Goal: Transaction & Acquisition: Purchase product/service

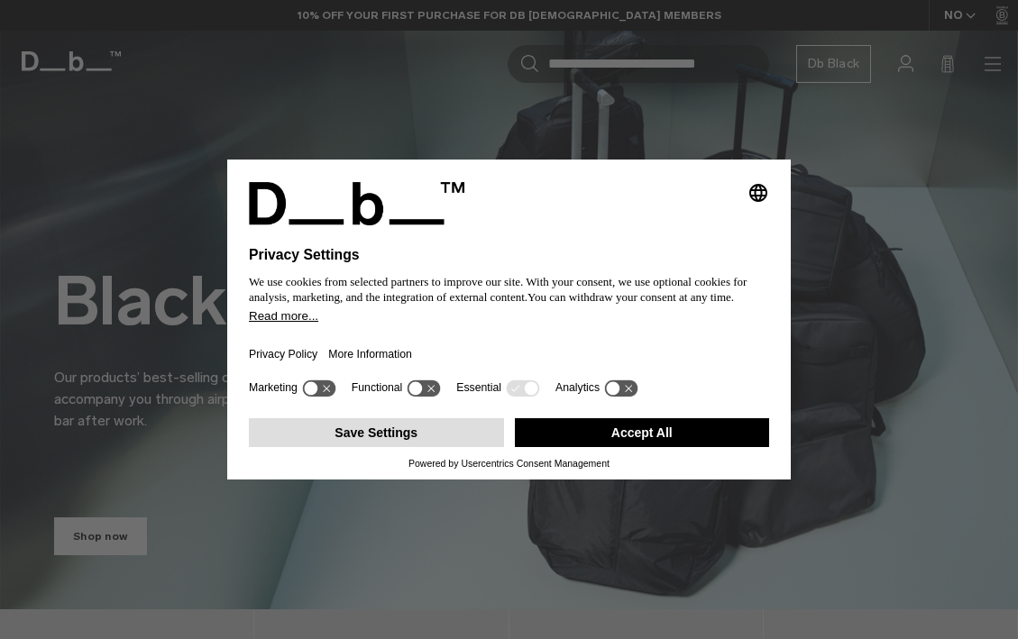
click at [391, 432] on button "Save Settings" at bounding box center [376, 432] width 255 height 29
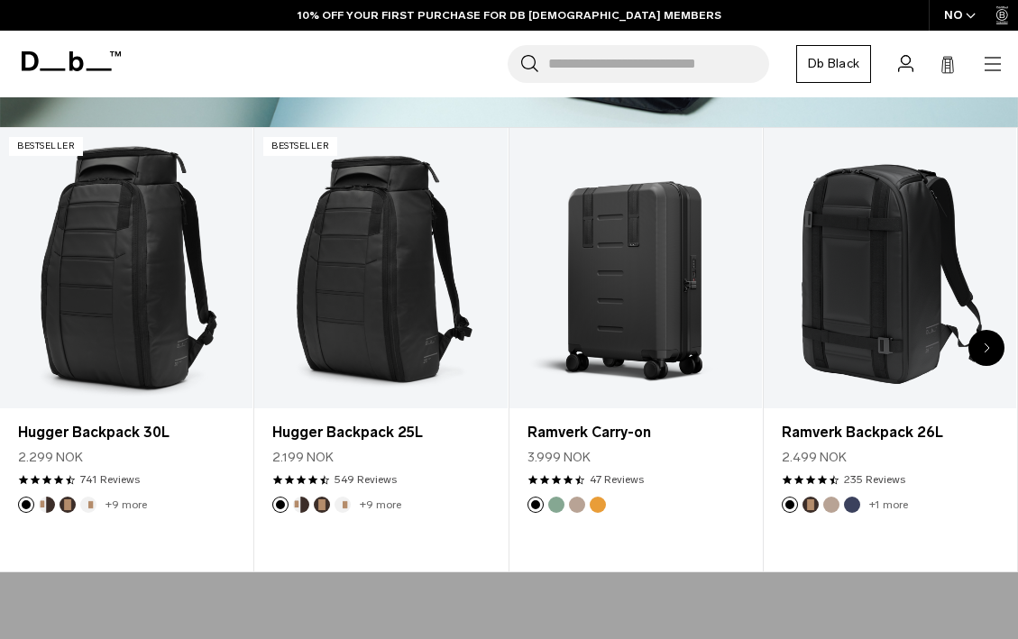
scroll to position [479, 0]
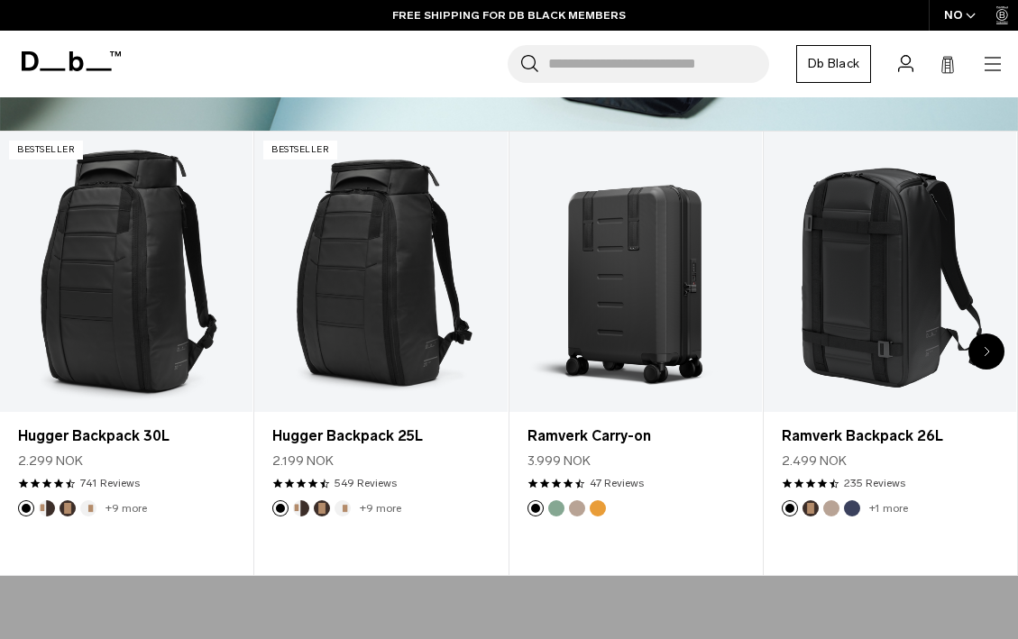
click at [994, 335] on div "Next slide" at bounding box center [987, 352] width 36 height 36
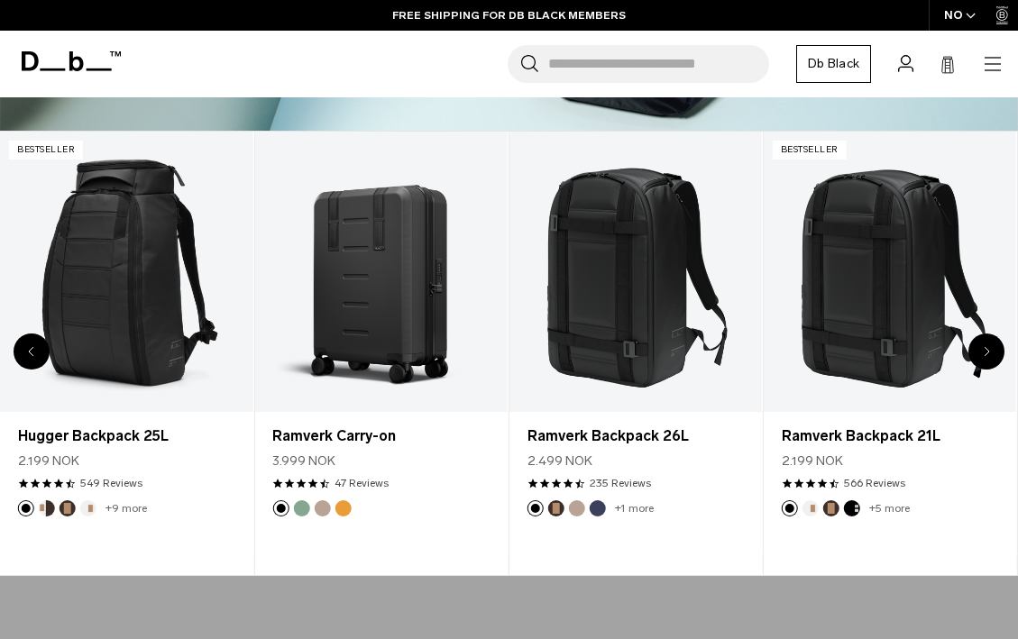
click at [994, 335] on div "Next slide" at bounding box center [987, 352] width 36 height 36
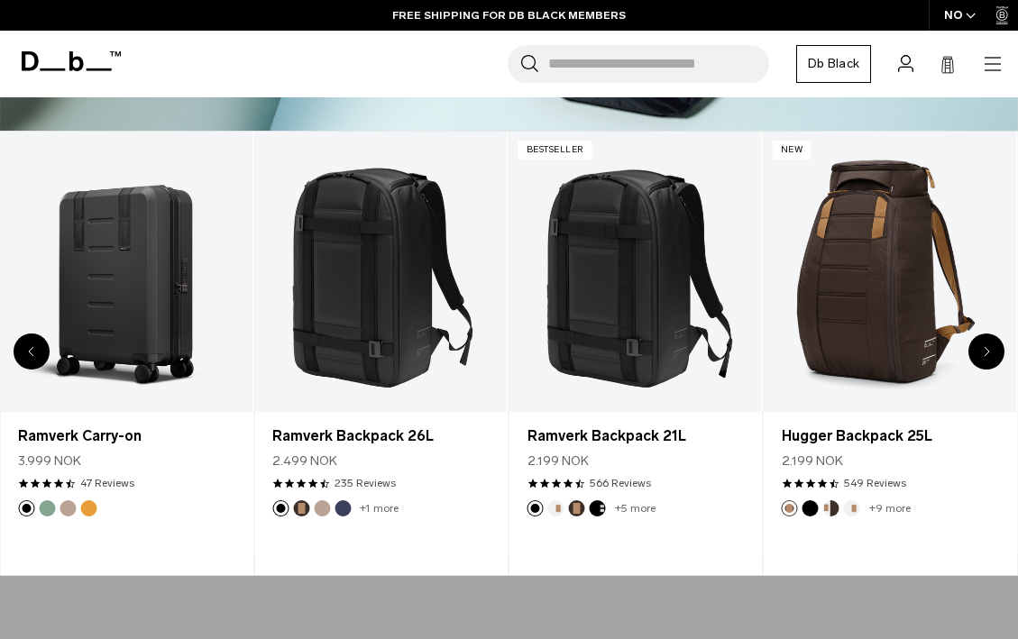
click at [994, 335] on div "Next slide" at bounding box center [987, 352] width 36 height 36
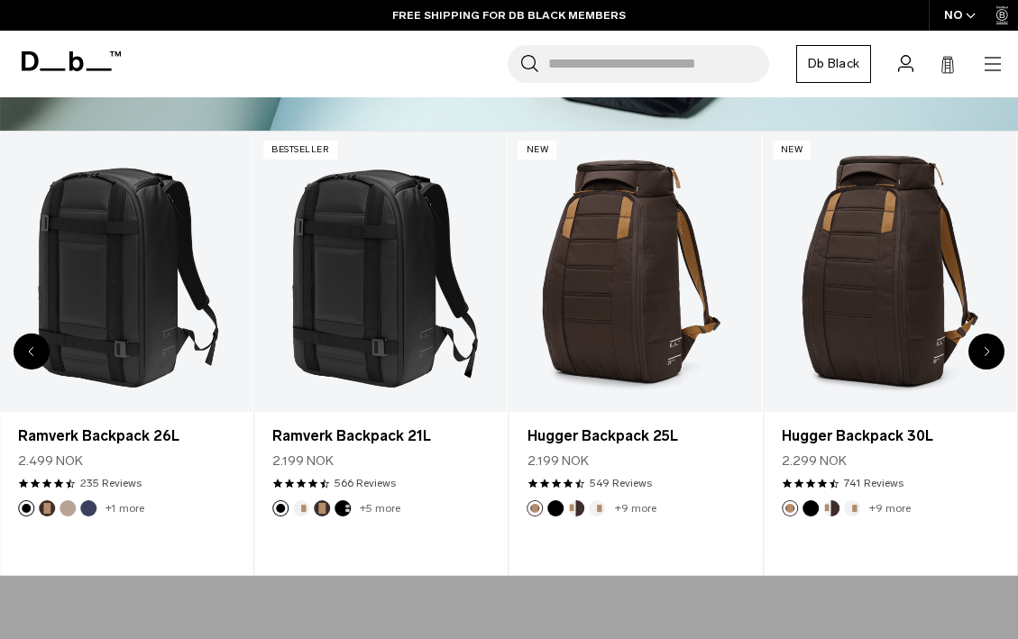
click at [994, 335] on div "Next slide" at bounding box center [987, 352] width 36 height 36
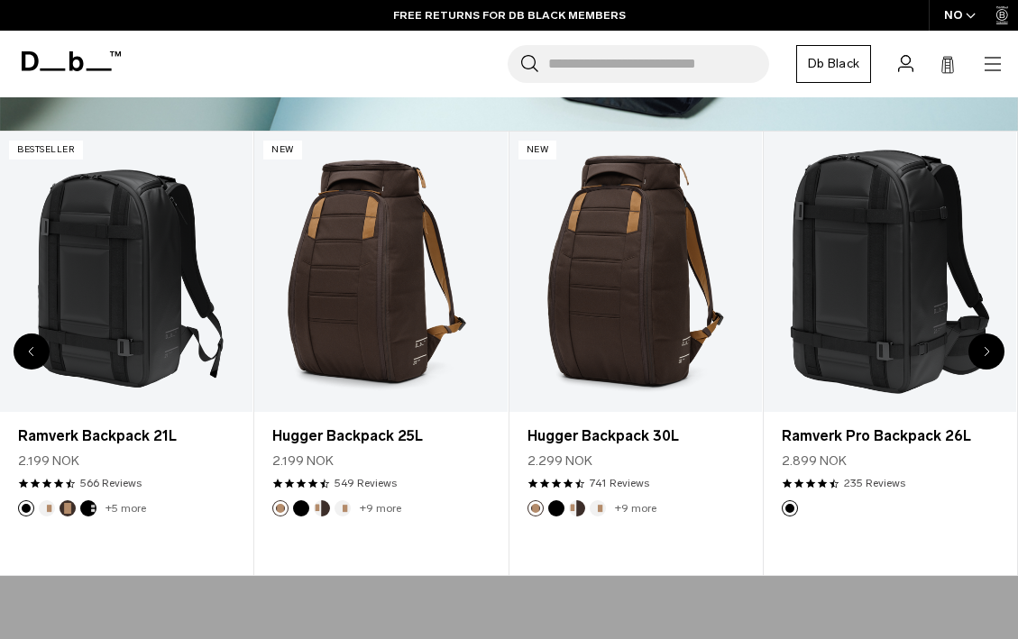
click at [994, 335] on div "Next slide" at bounding box center [987, 352] width 36 height 36
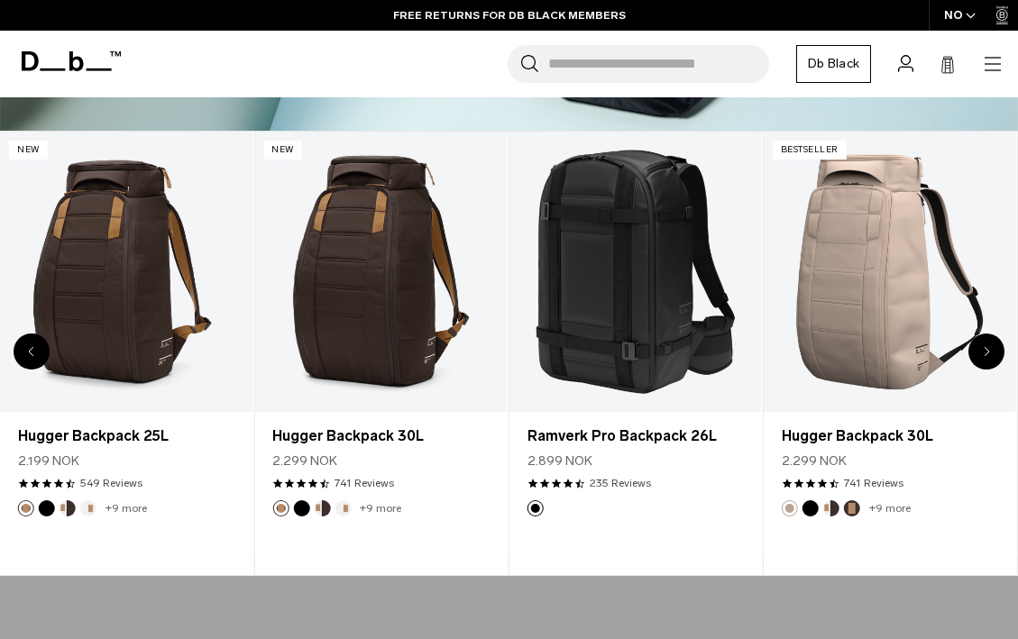
click at [994, 335] on div "Next slide" at bounding box center [987, 352] width 36 height 36
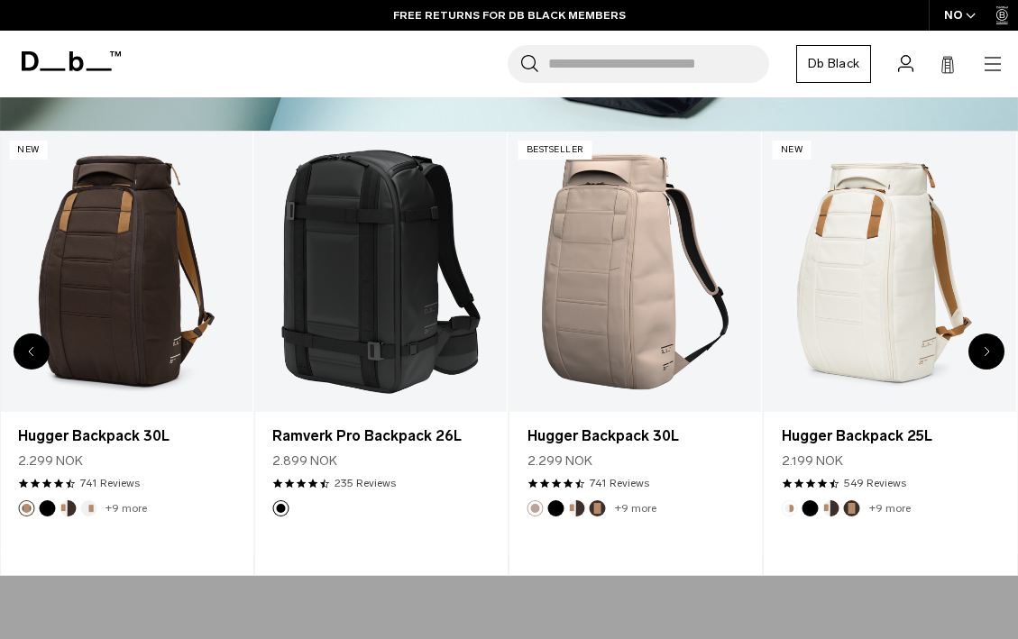
click at [994, 335] on div "Next slide" at bounding box center [987, 352] width 36 height 36
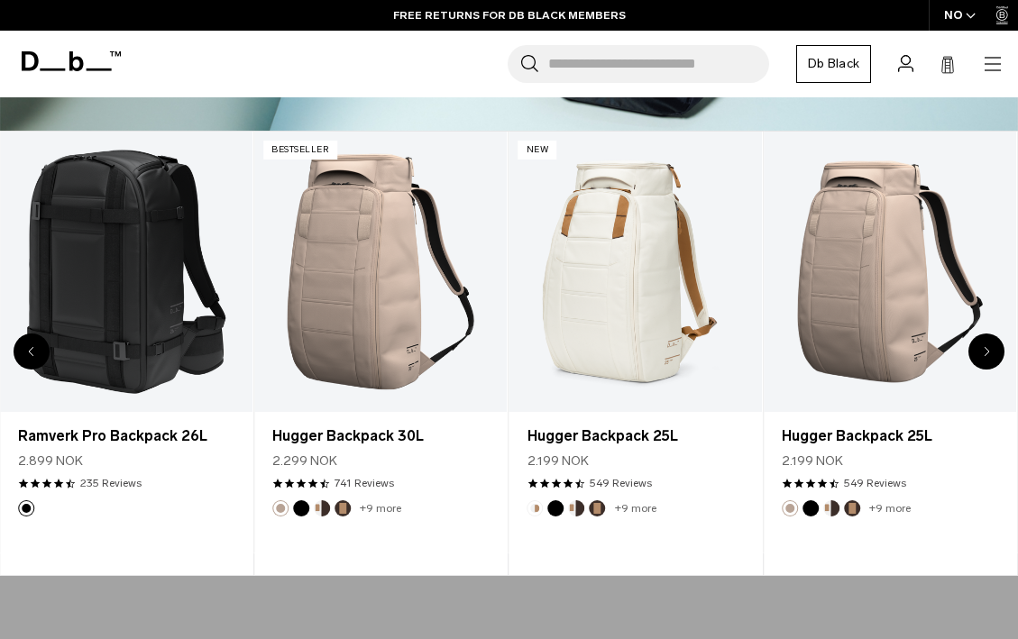
click at [994, 335] on div "Next slide" at bounding box center [987, 352] width 36 height 36
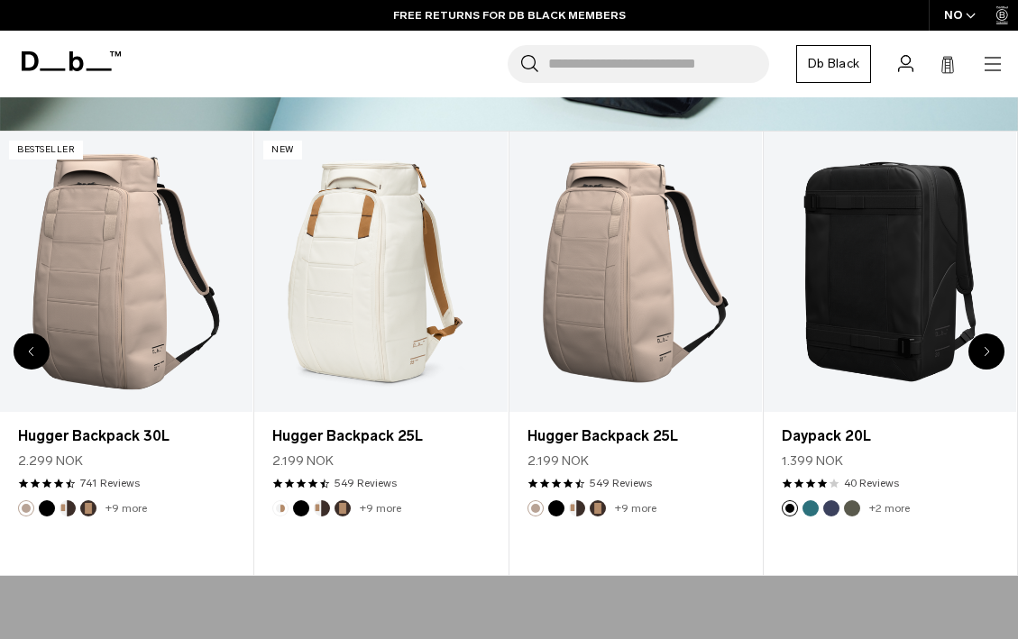
click at [994, 335] on div "Next slide" at bounding box center [987, 352] width 36 height 36
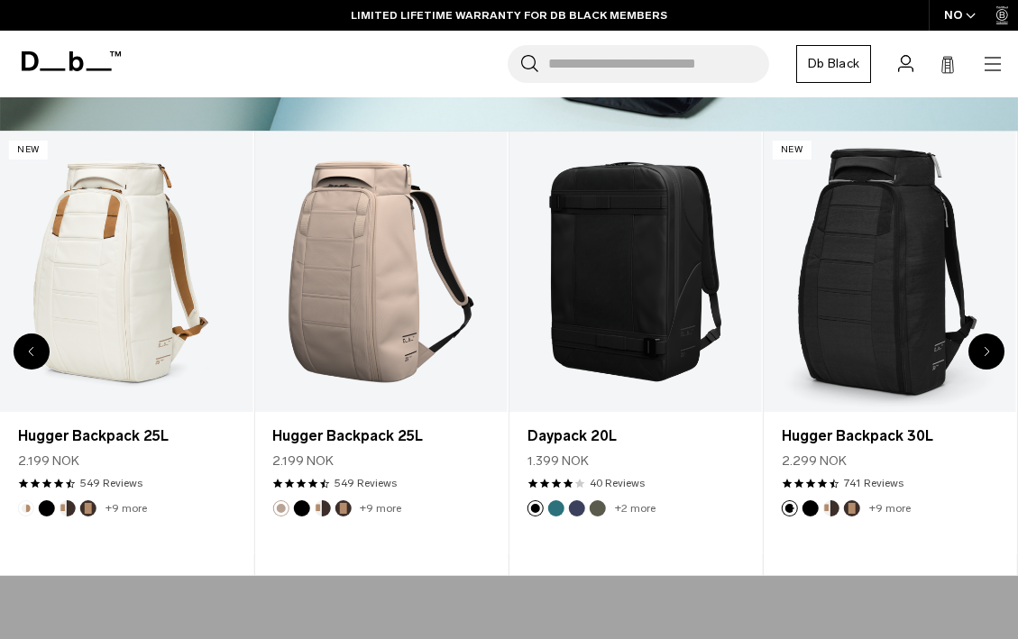
click at [993, 335] on div "Next slide" at bounding box center [987, 352] width 36 height 36
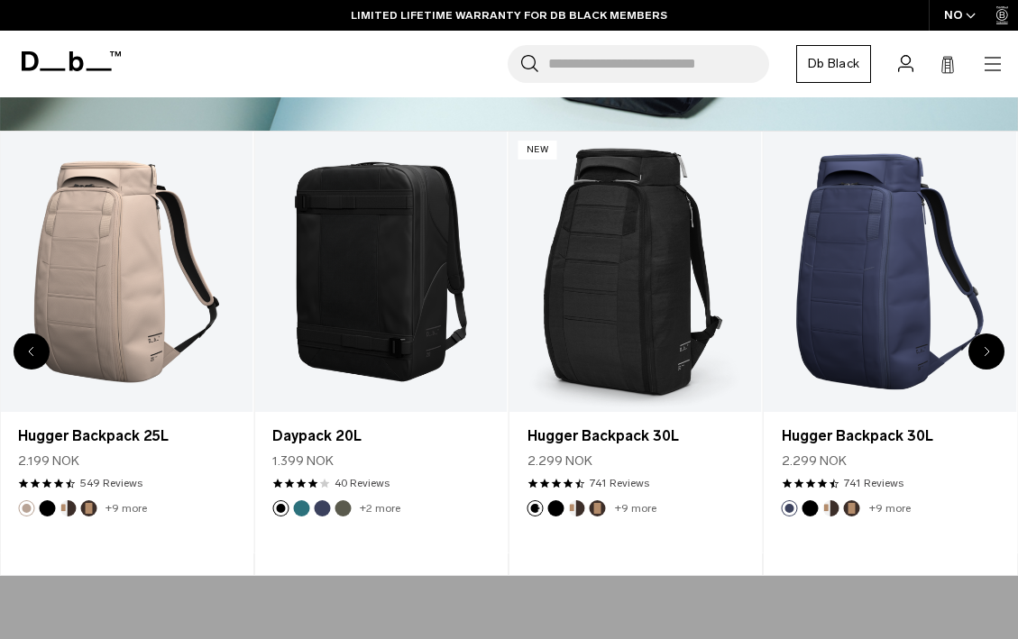
click at [993, 335] on div "Next slide" at bounding box center [987, 352] width 36 height 36
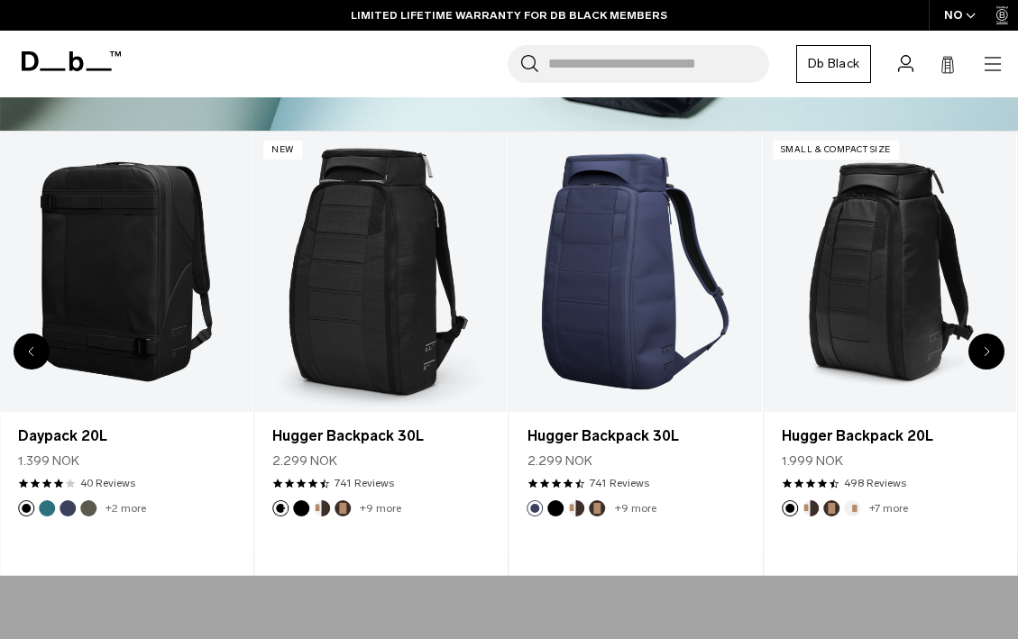
click at [993, 335] on div "Next slide" at bounding box center [987, 352] width 36 height 36
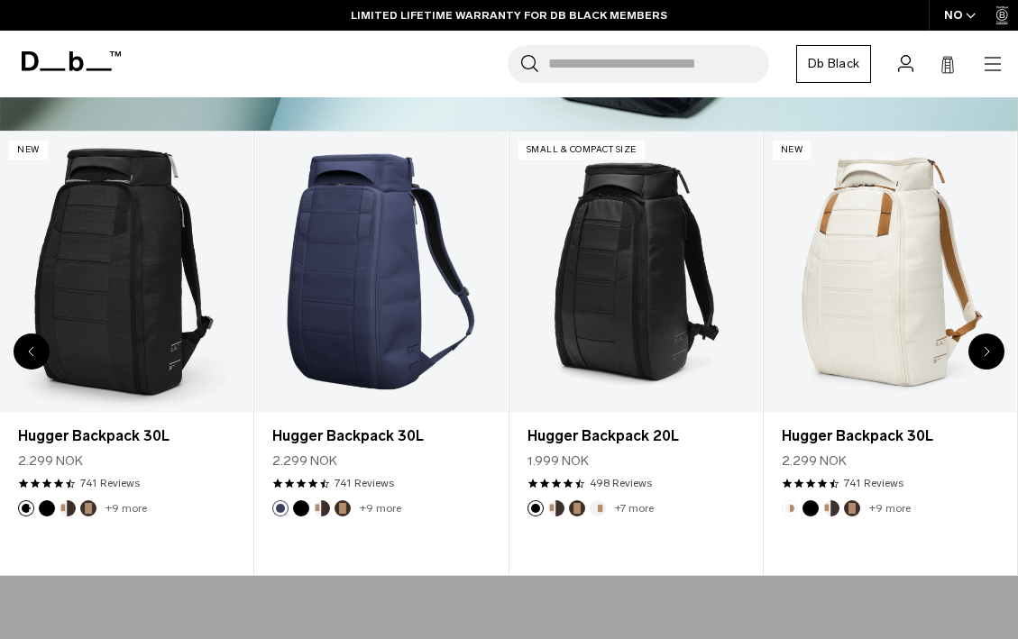
click at [993, 335] on div "Next slide" at bounding box center [987, 352] width 36 height 36
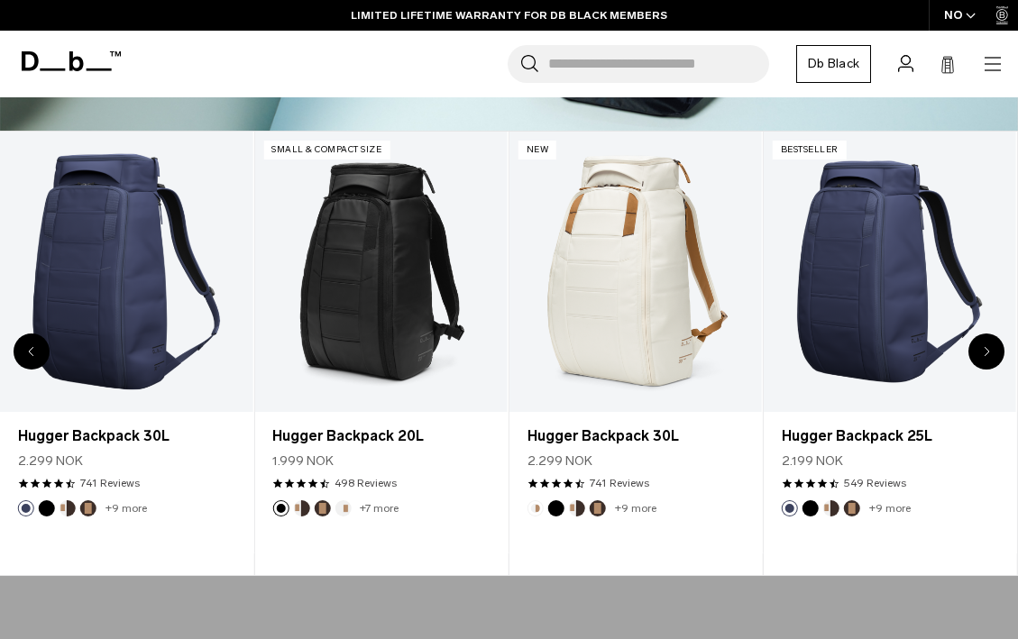
click at [993, 335] on div "Next slide" at bounding box center [987, 352] width 36 height 36
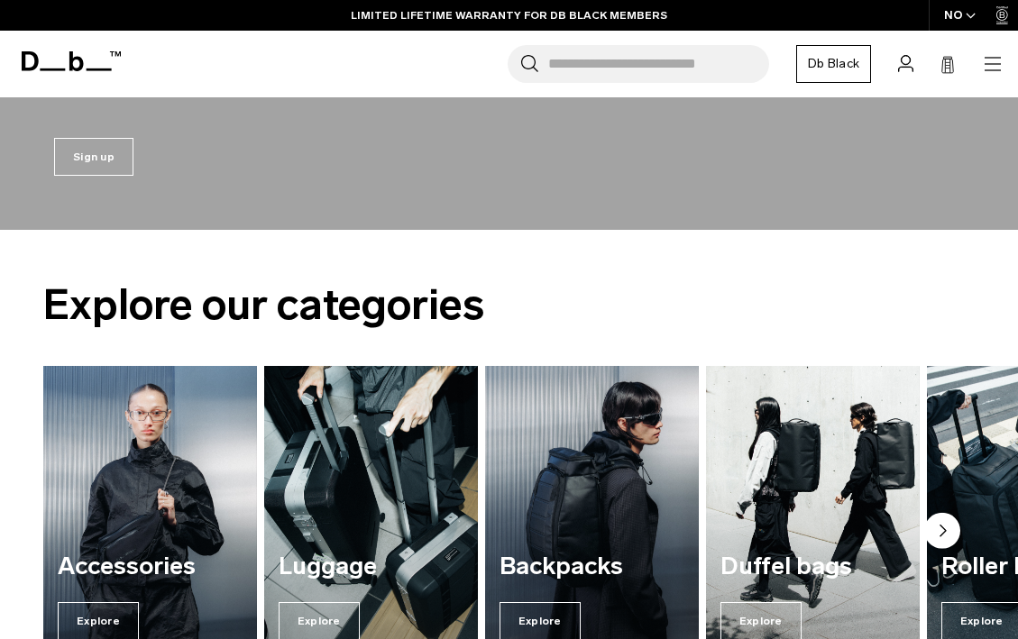
scroll to position [1345, 0]
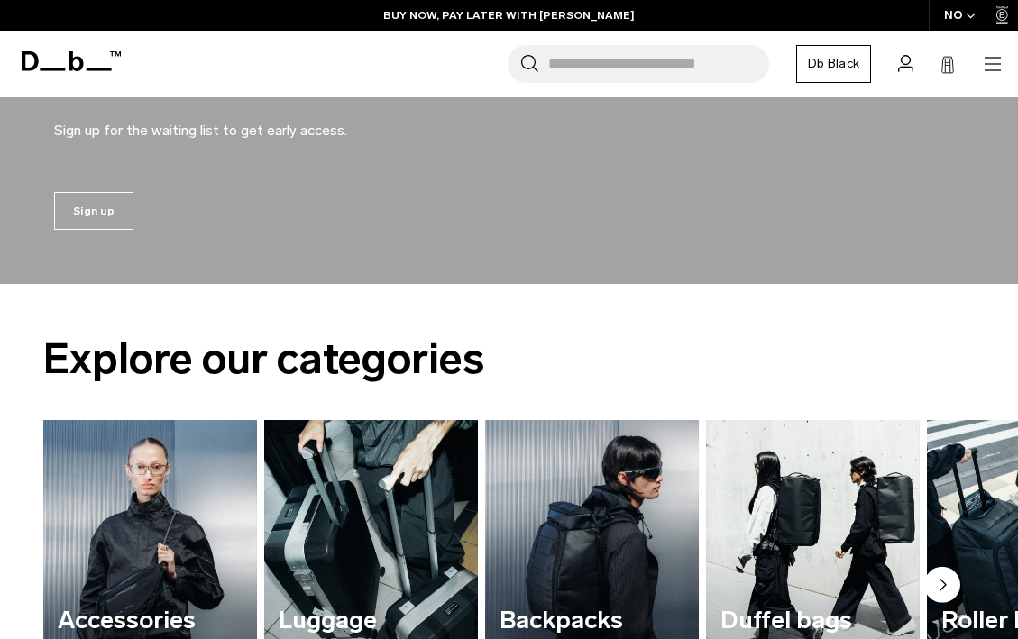
click at [997, 65] on icon "button" at bounding box center [993, 64] width 22 height 22
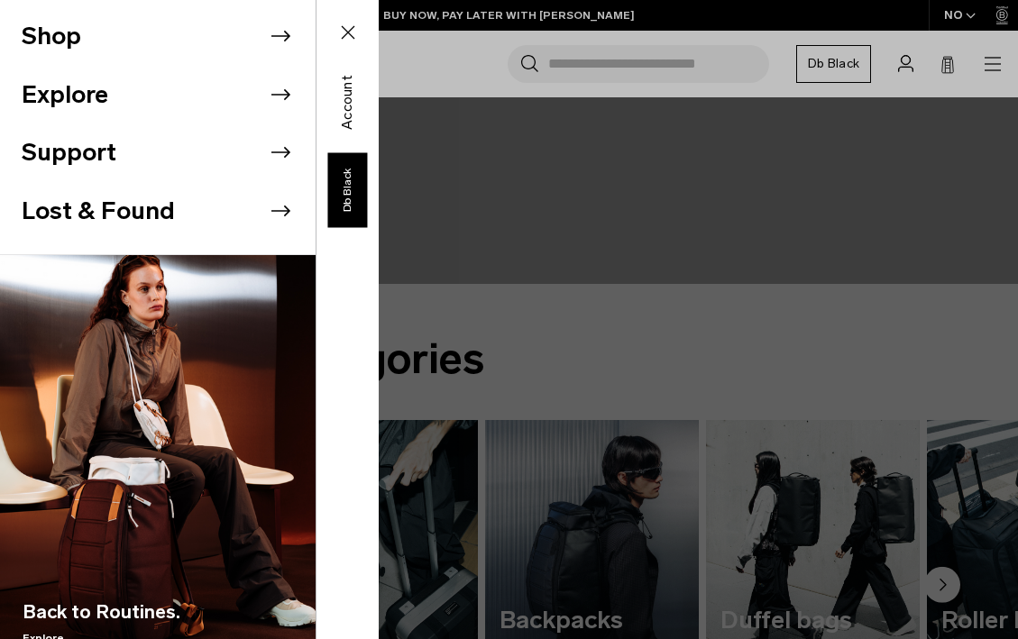
click at [282, 32] on icon at bounding box center [280, 36] width 27 height 27
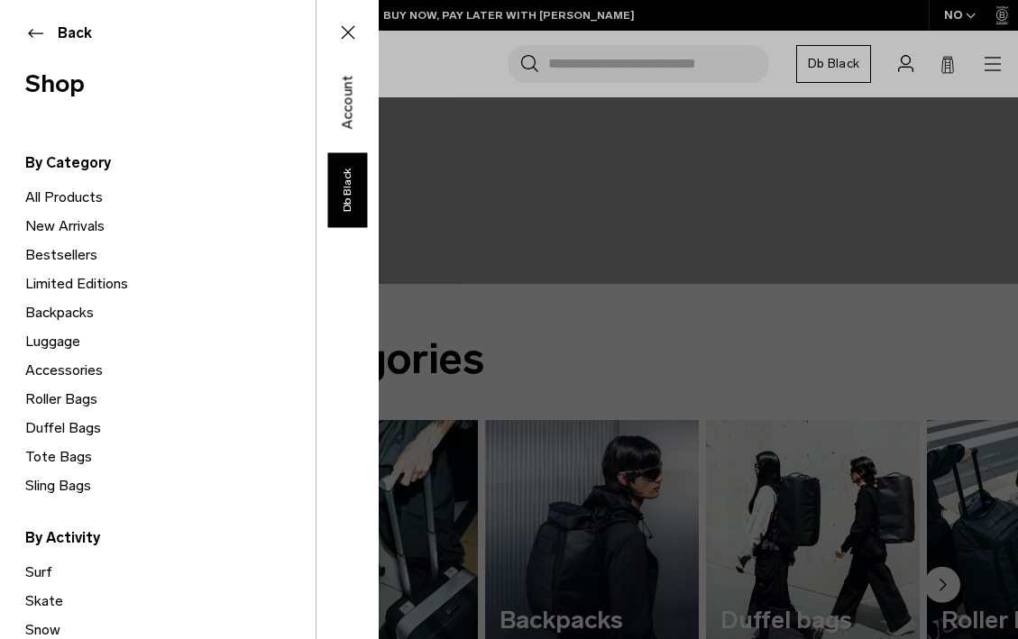
click at [64, 317] on link "Backpacks" at bounding box center [170, 312] width 290 height 29
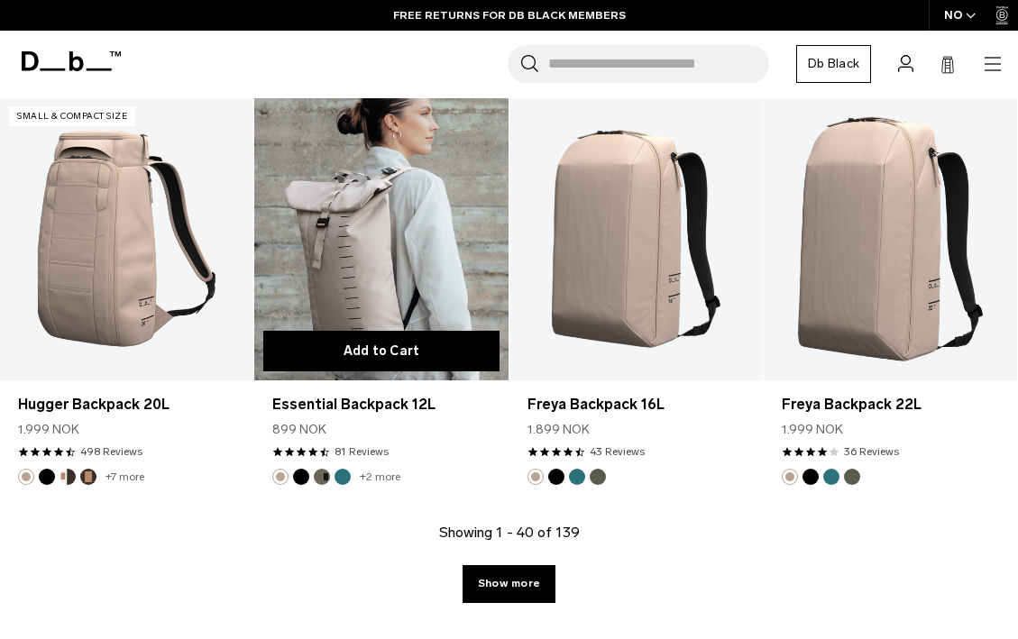
scroll to position [4153, 0]
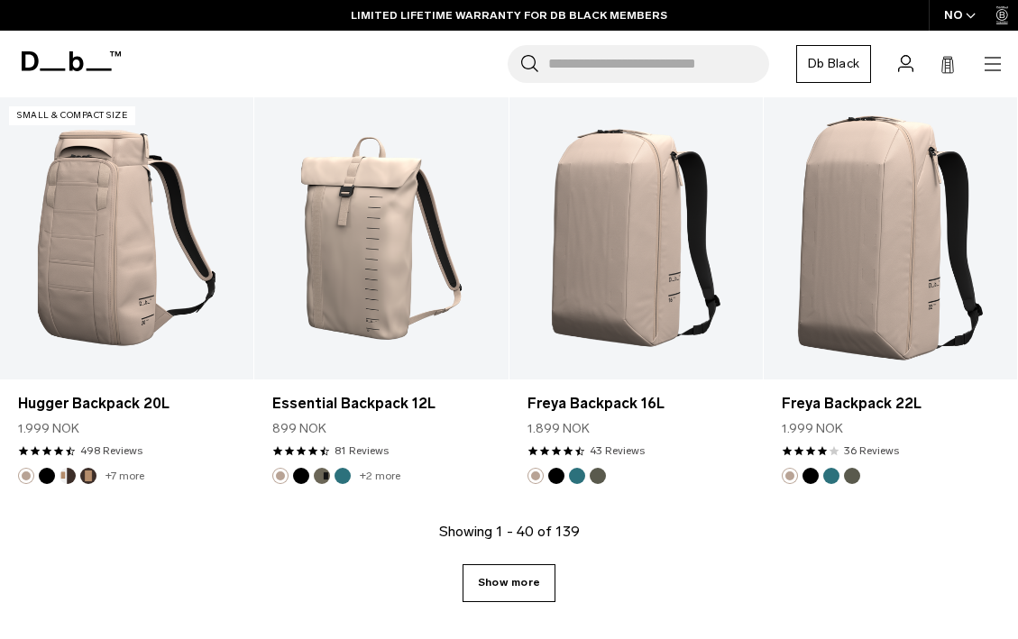
click at [501, 565] on link "Show more" at bounding box center [509, 584] width 93 height 38
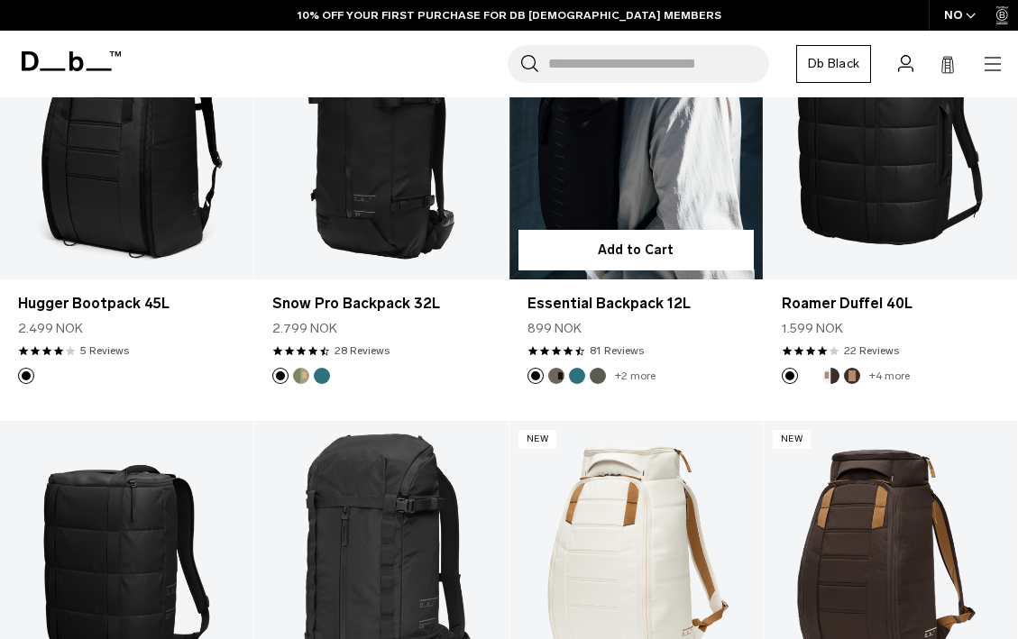
scroll to position [5824, 0]
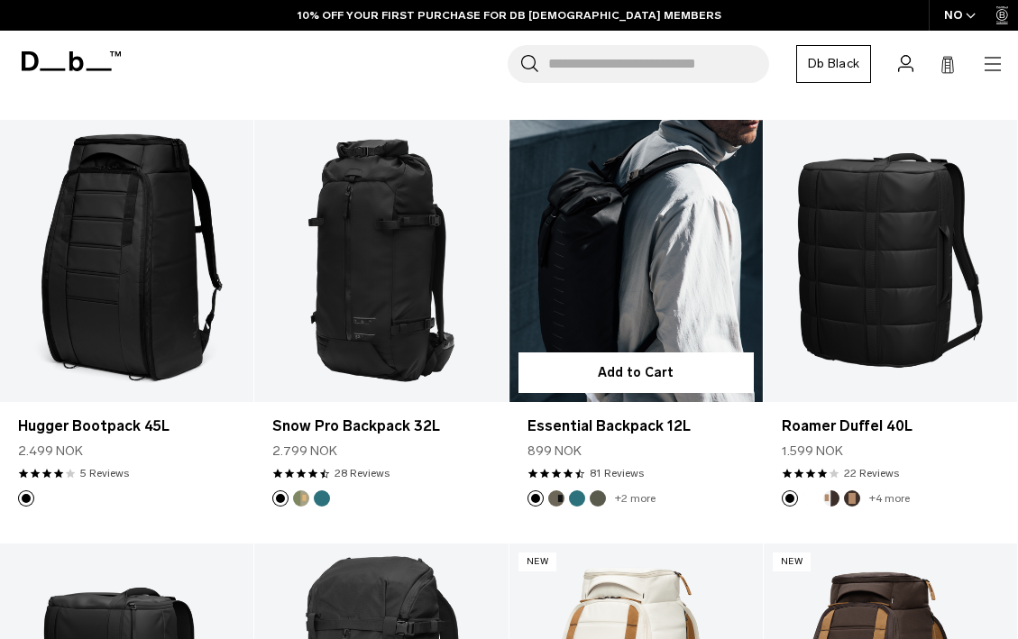
click at [657, 271] on link "Essential Backpack 12L" at bounding box center [636, 261] width 253 height 282
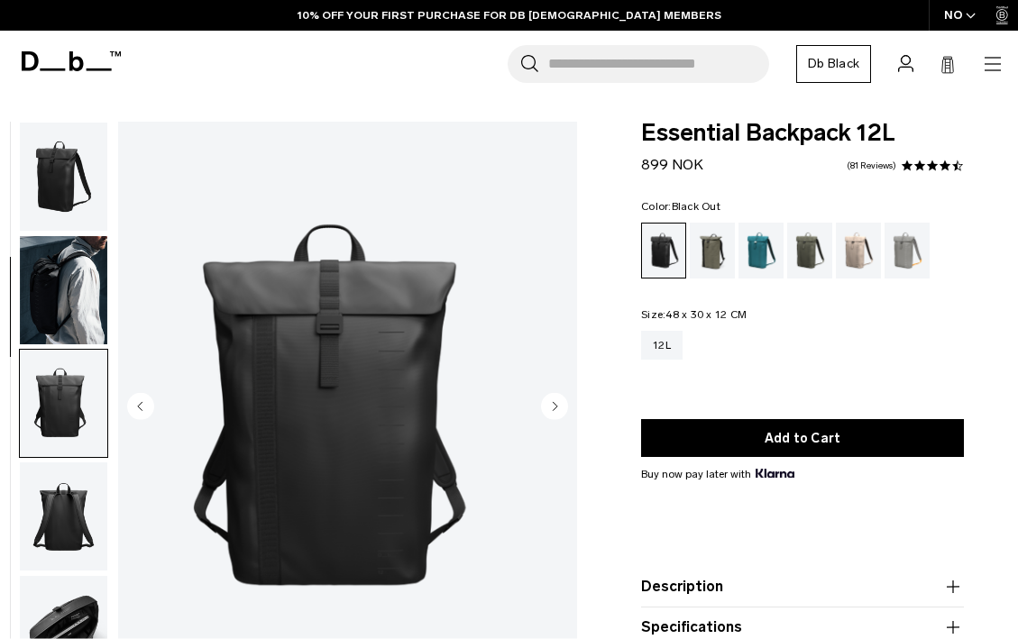
click at [67, 463] on img "button" at bounding box center [63, 517] width 87 height 108
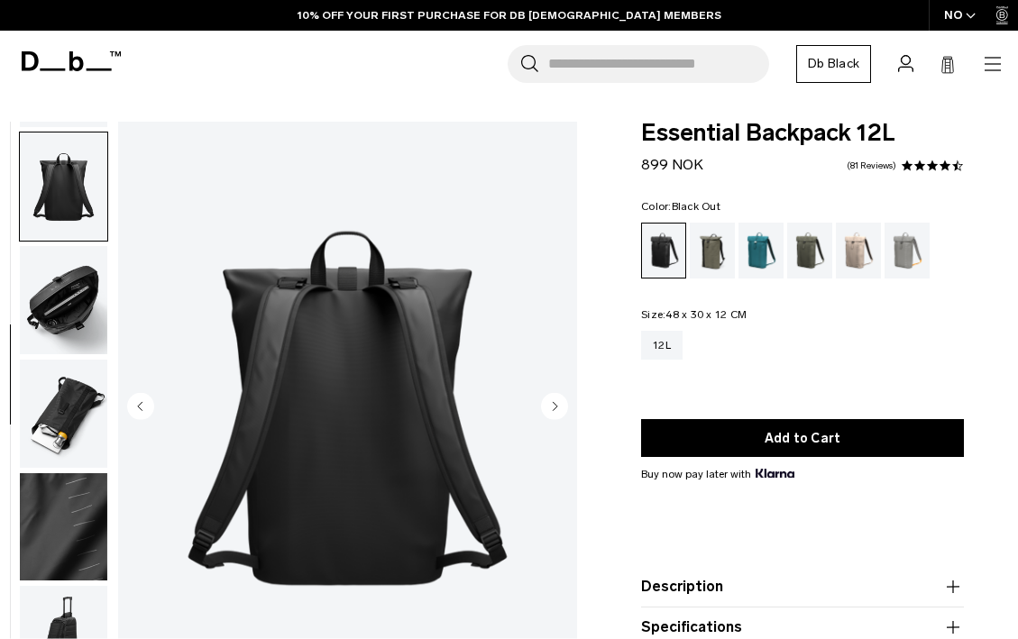
click at [67, 286] on img "button" at bounding box center [63, 300] width 87 height 108
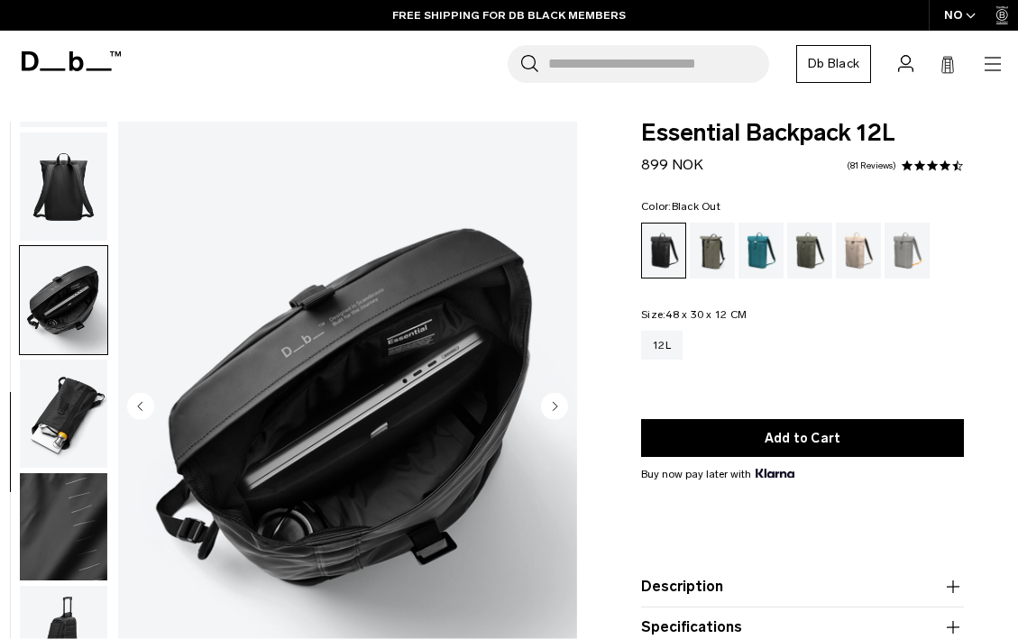
click at [78, 354] on img "button" at bounding box center [63, 300] width 87 height 108
click at [78, 381] on img "button" at bounding box center [63, 414] width 87 height 108
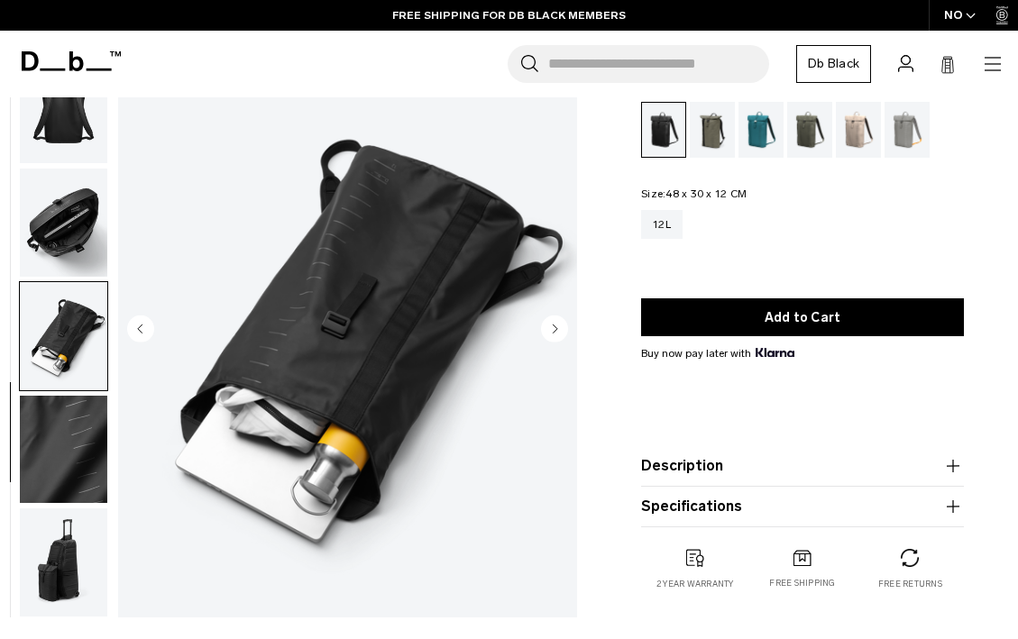
scroll to position [124, 0]
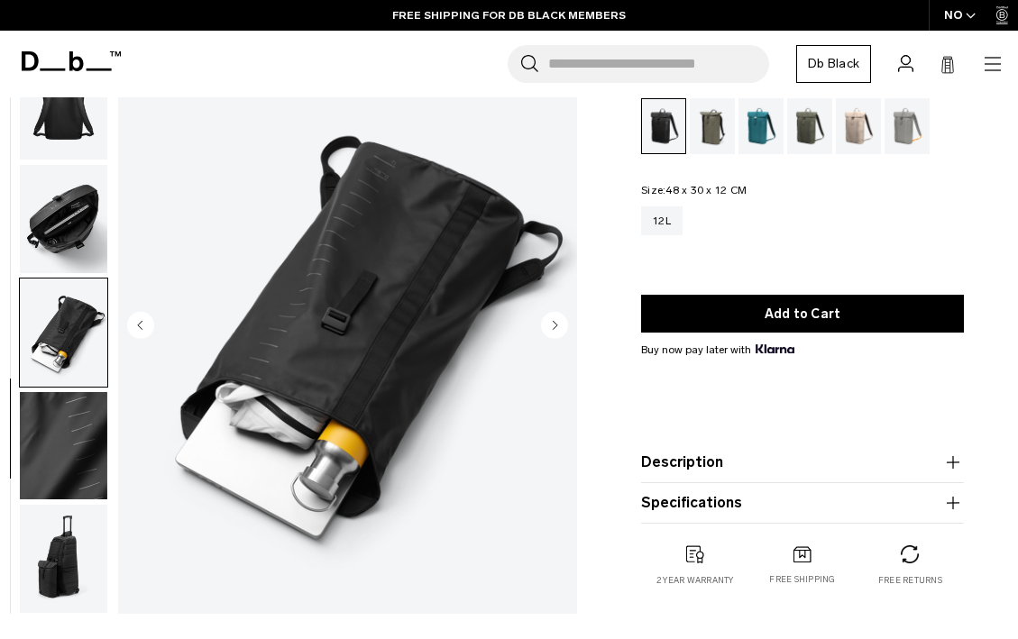
click at [551, 321] on circle "Next slide" at bounding box center [554, 325] width 27 height 27
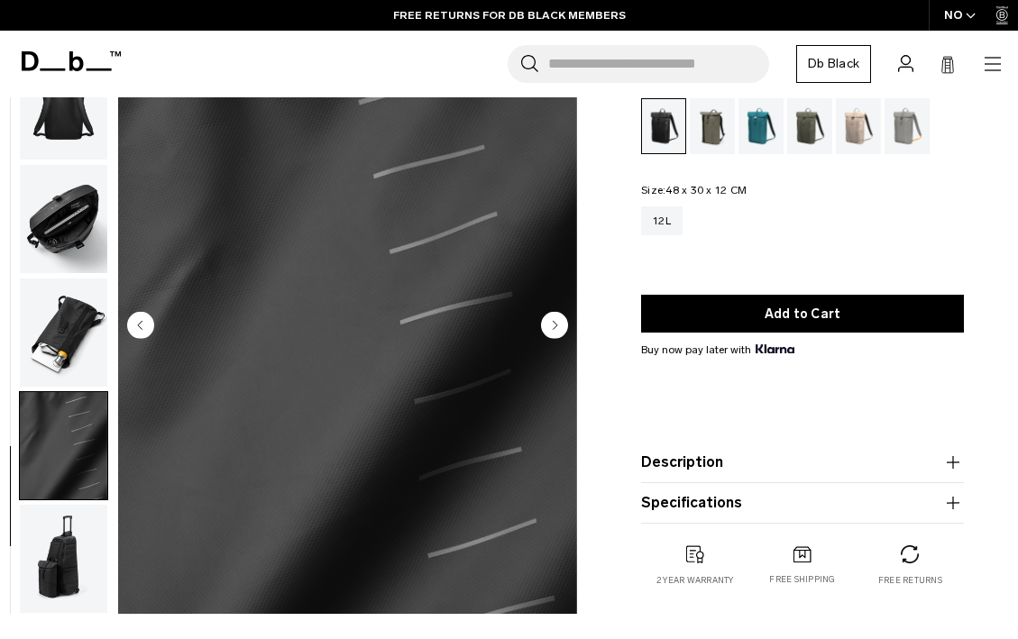
click at [551, 321] on circle "Next slide" at bounding box center [554, 325] width 27 height 27
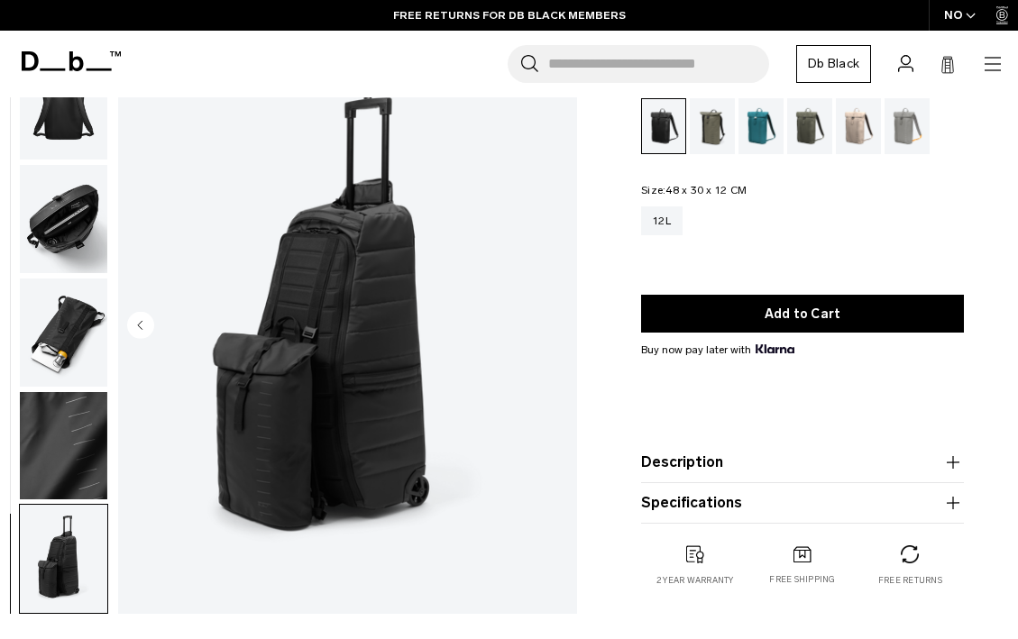
click at [551, 321] on img "8 / 8" at bounding box center [347, 328] width 459 height 574
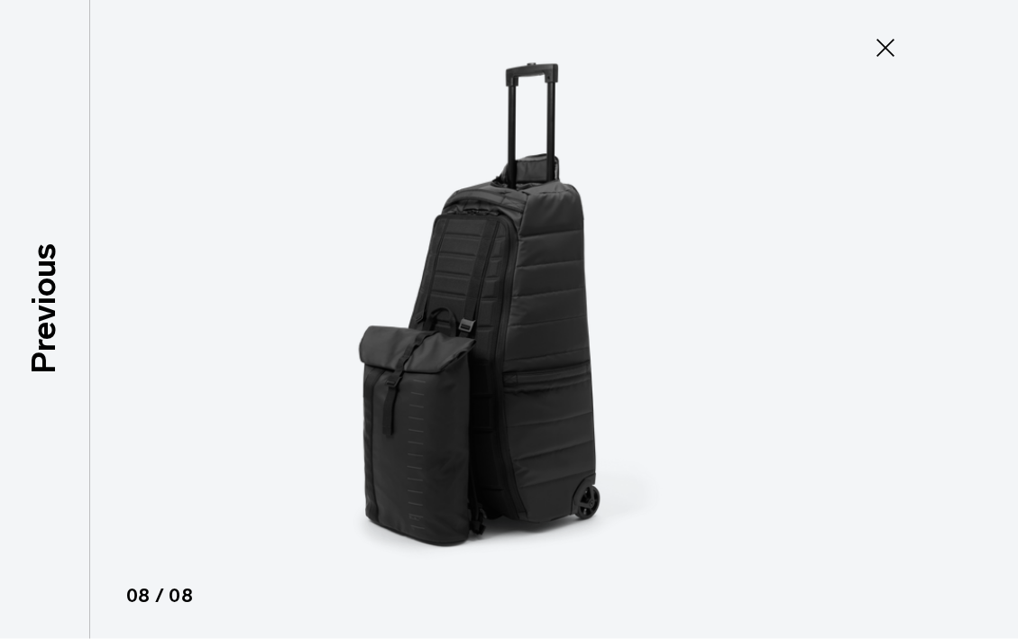
click at [881, 53] on icon at bounding box center [885, 47] width 29 height 29
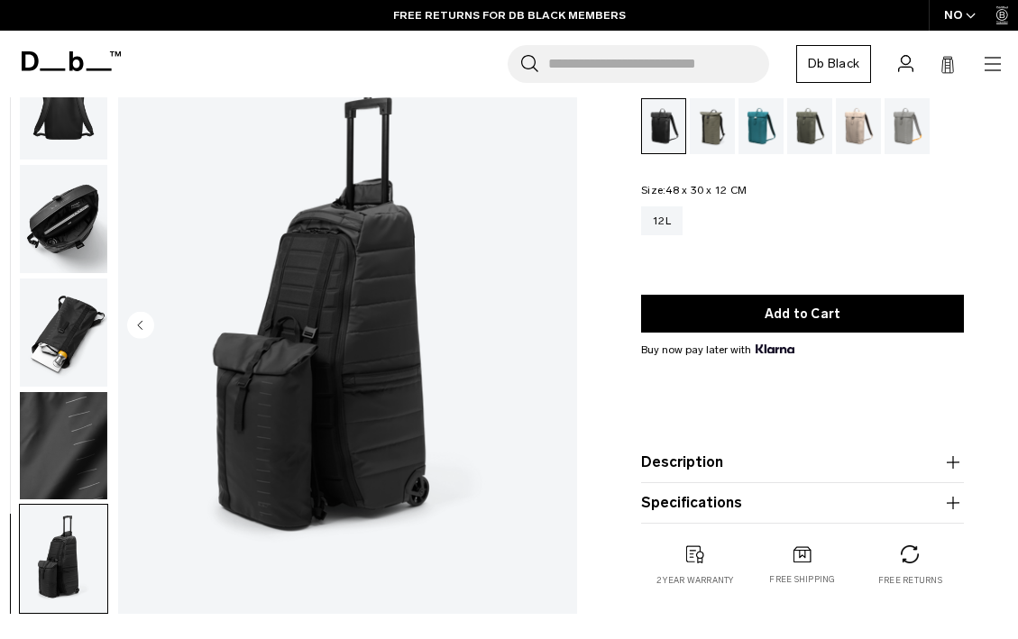
scroll to position [330, 0]
click at [96, 332] on img "button" at bounding box center [63, 333] width 87 height 108
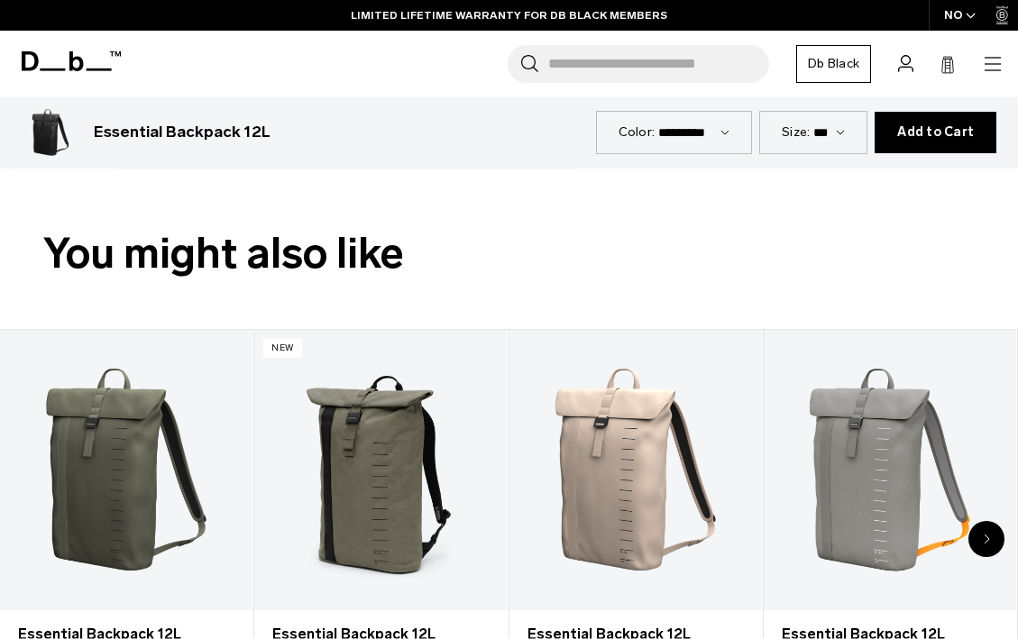
scroll to position [771, 0]
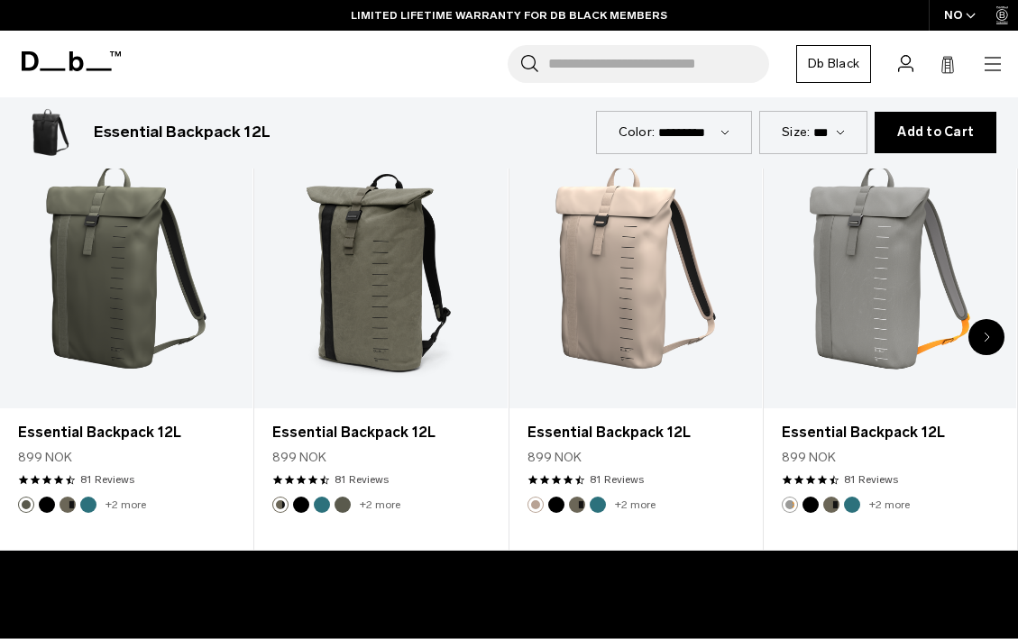
click at [985, 335] on icon "Next slide" at bounding box center [987, 337] width 5 height 8
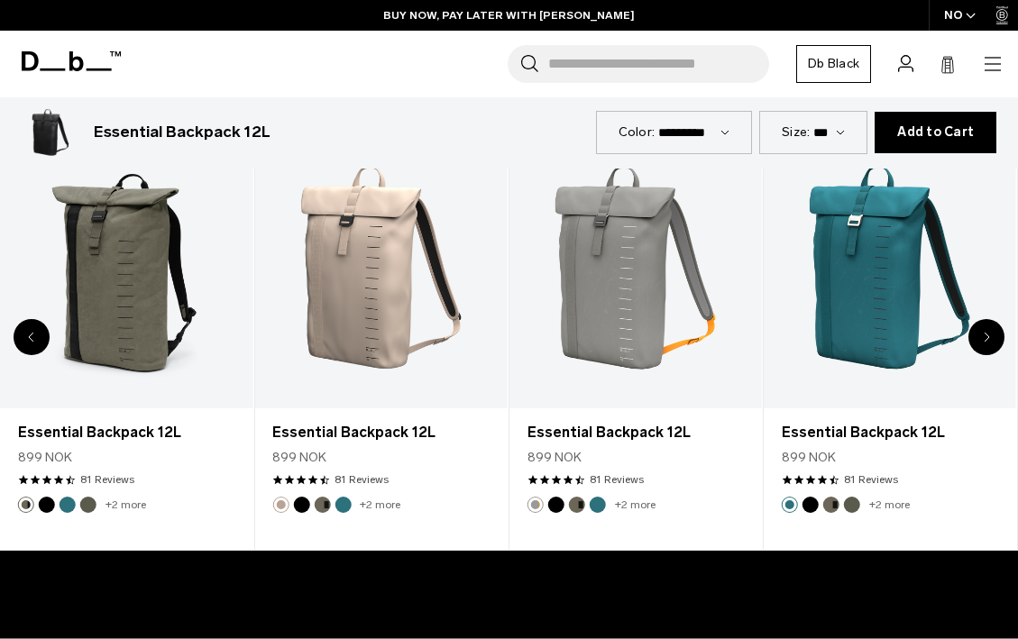
click at [985, 335] on icon "Next slide" at bounding box center [987, 337] width 5 height 8
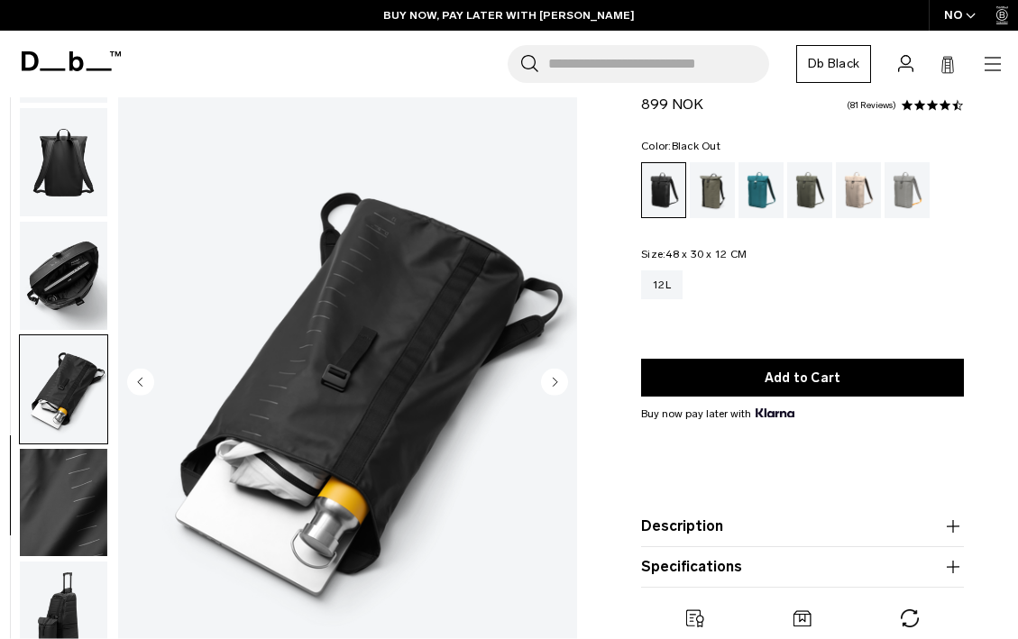
scroll to position [0, 0]
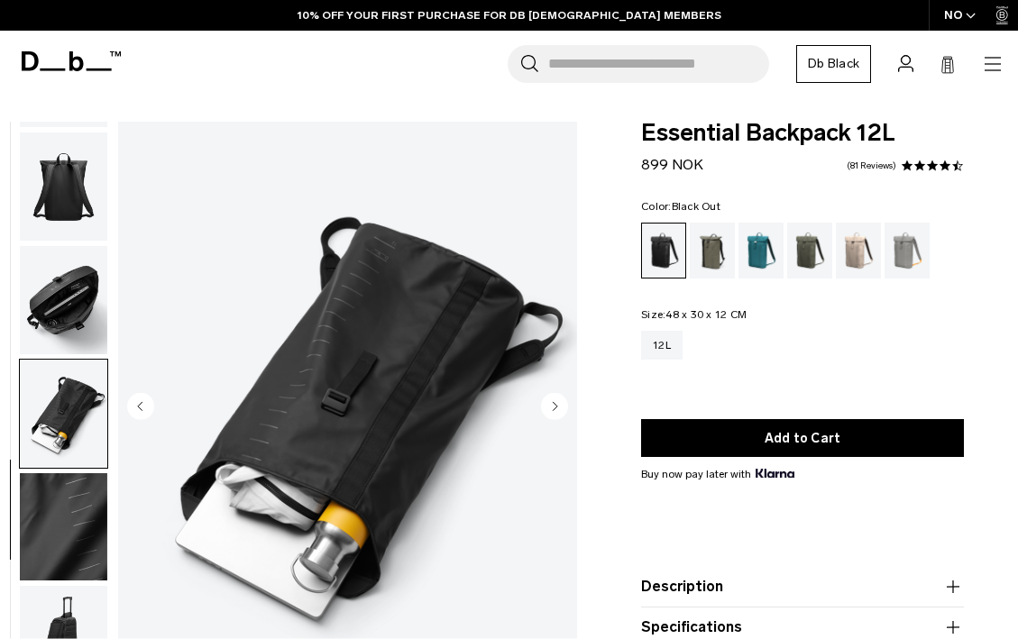
click at [908, 163] on span at bounding box center [907, 166] width 13 height 13
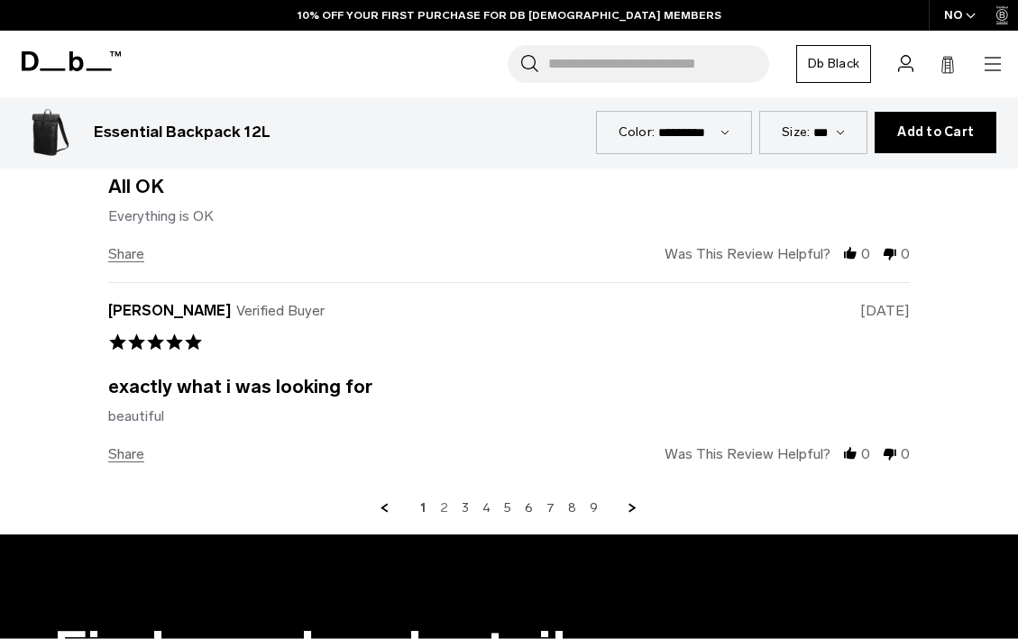
click at [446, 500] on link "2" at bounding box center [444, 508] width 8 height 16
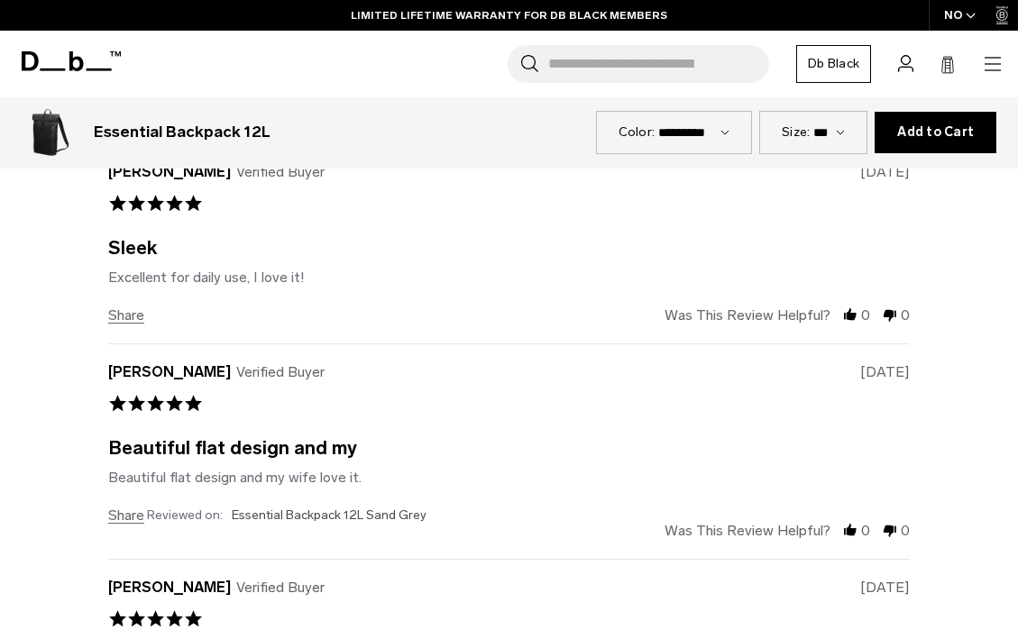
scroll to position [4992, 0]
